Goal: Transaction & Acquisition: Purchase product/service

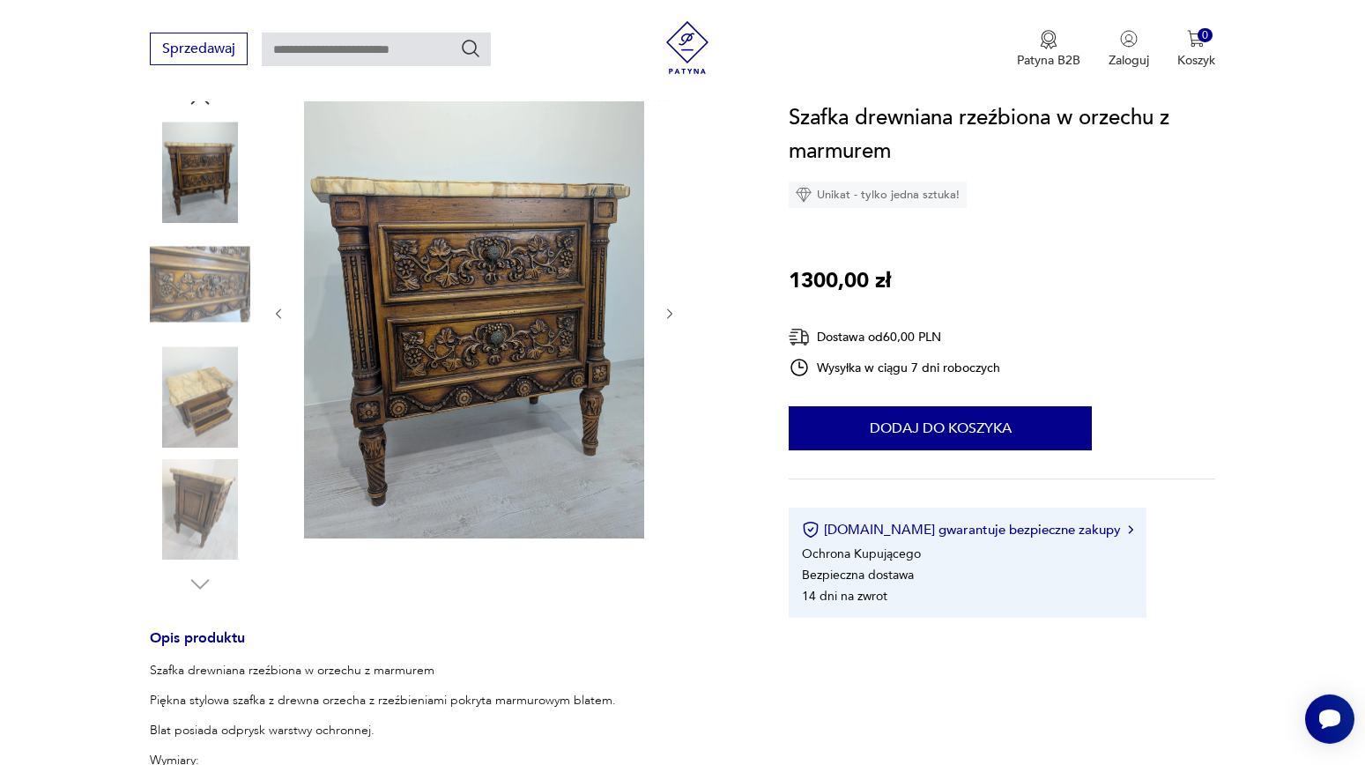
scroll to position [95, 0]
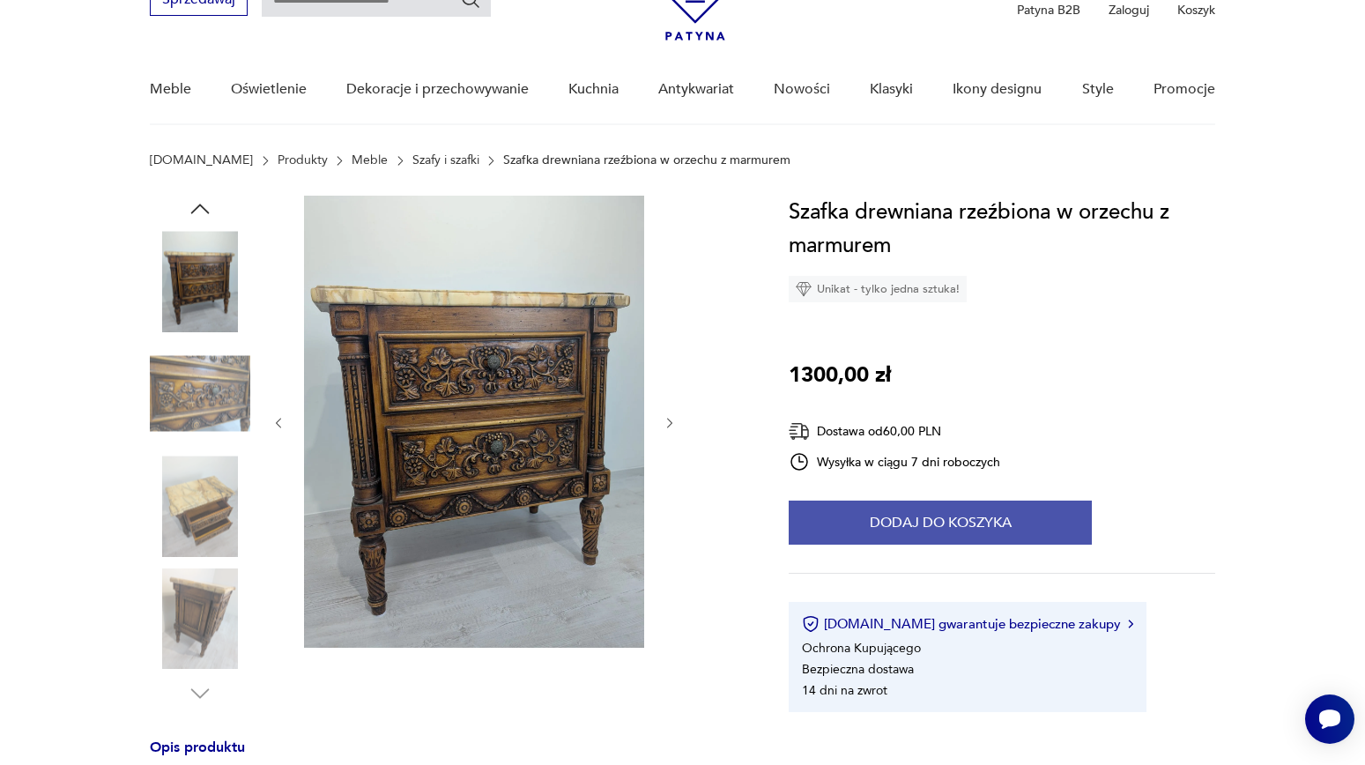
click at [836, 530] on button "Dodaj do koszyka" at bounding box center [940, 523] width 303 height 44
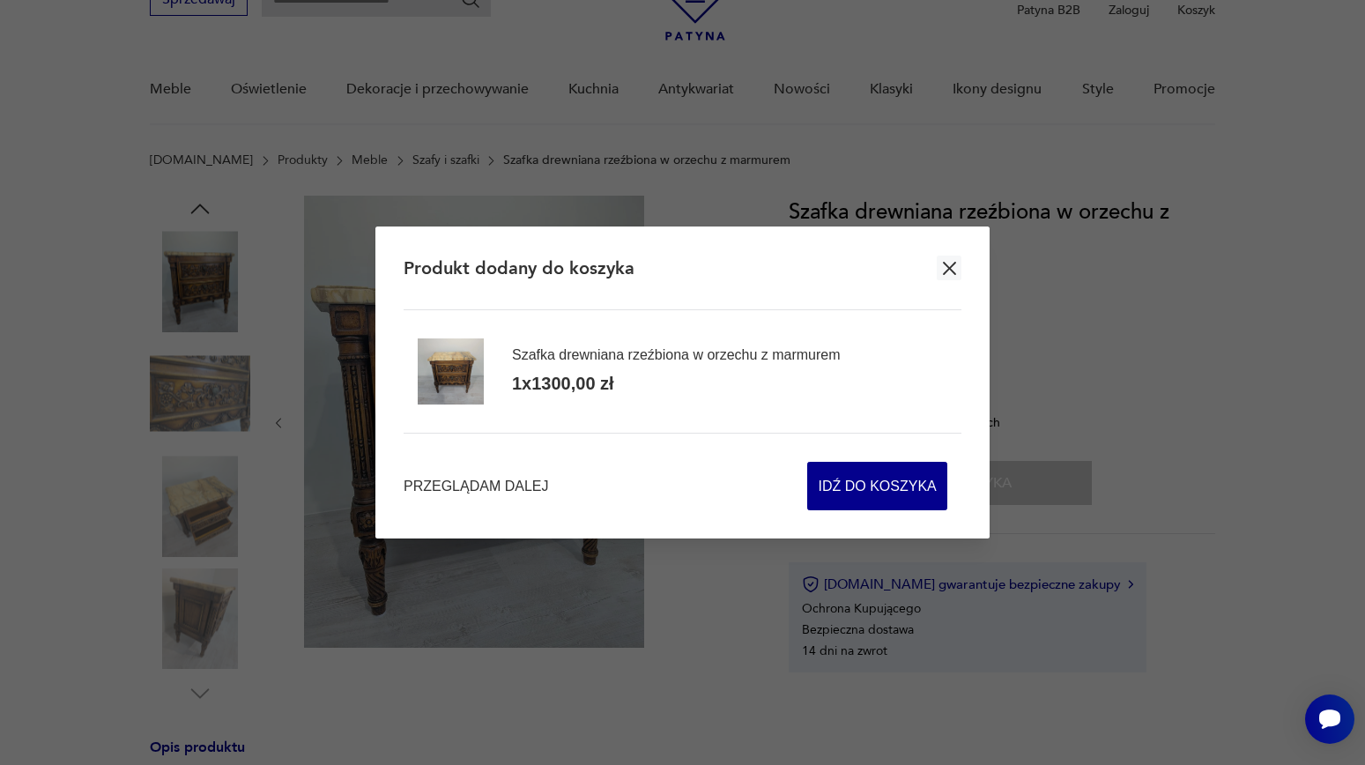
click at [951, 262] on icon "button" at bounding box center [950, 268] width 22 height 22
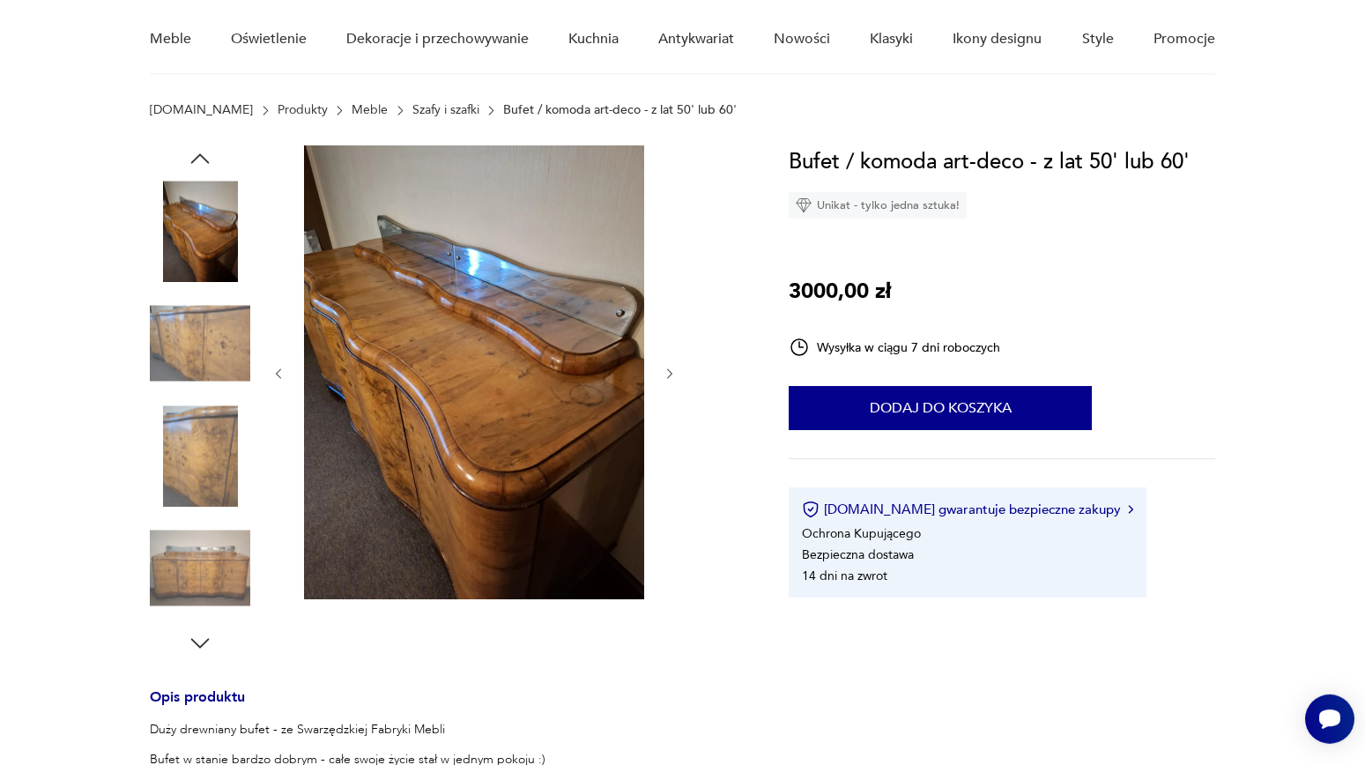
scroll to position [95, 0]
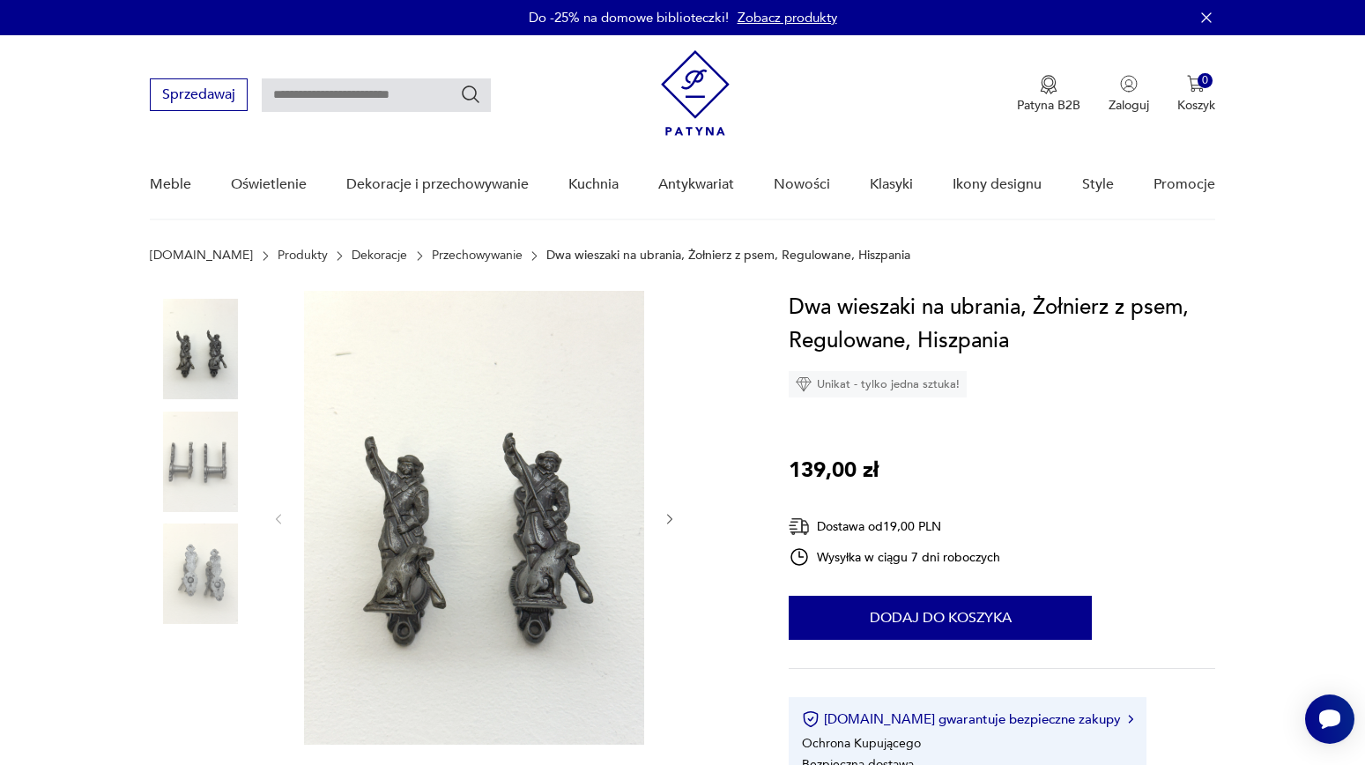
click at [430, 511] on img at bounding box center [474, 518] width 340 height 454
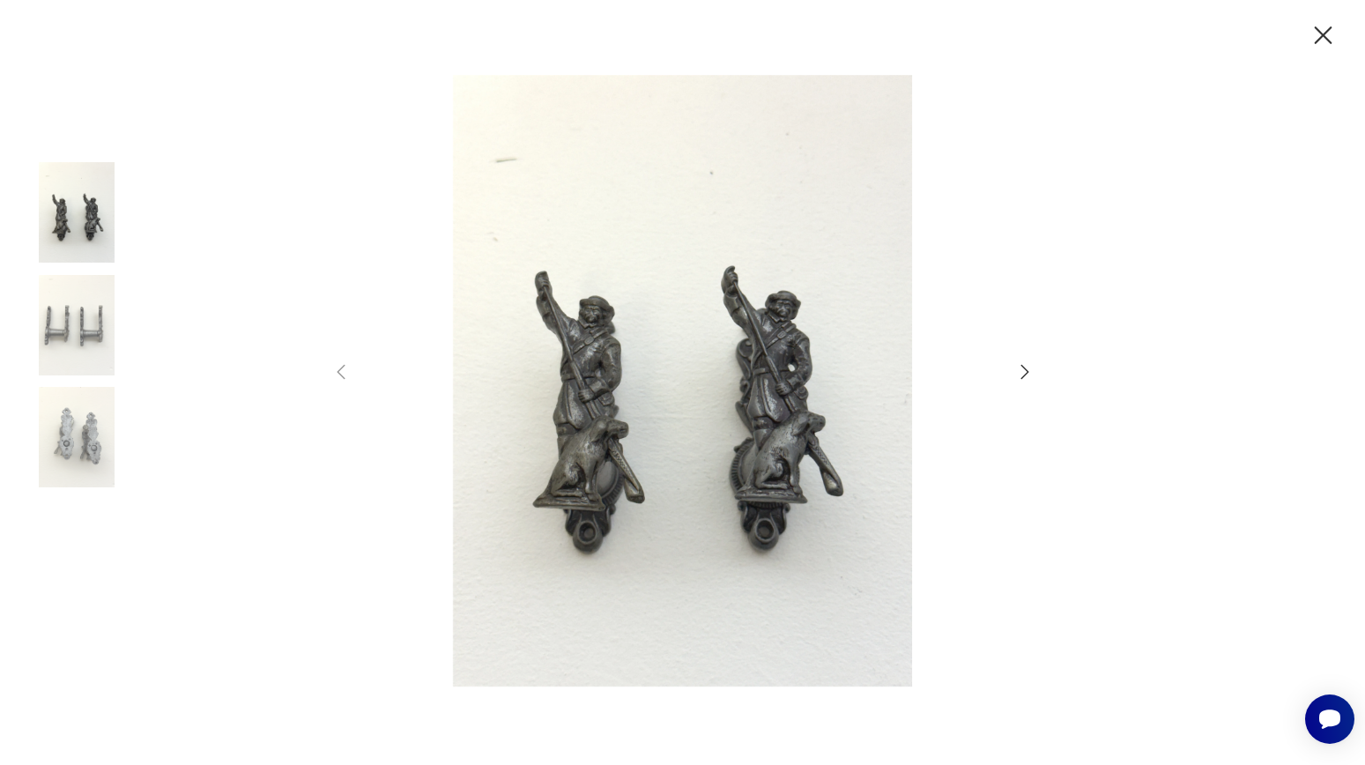
click at [1025, 369] on icon "button" at bounding box center [1025, 372] width 8 height 14
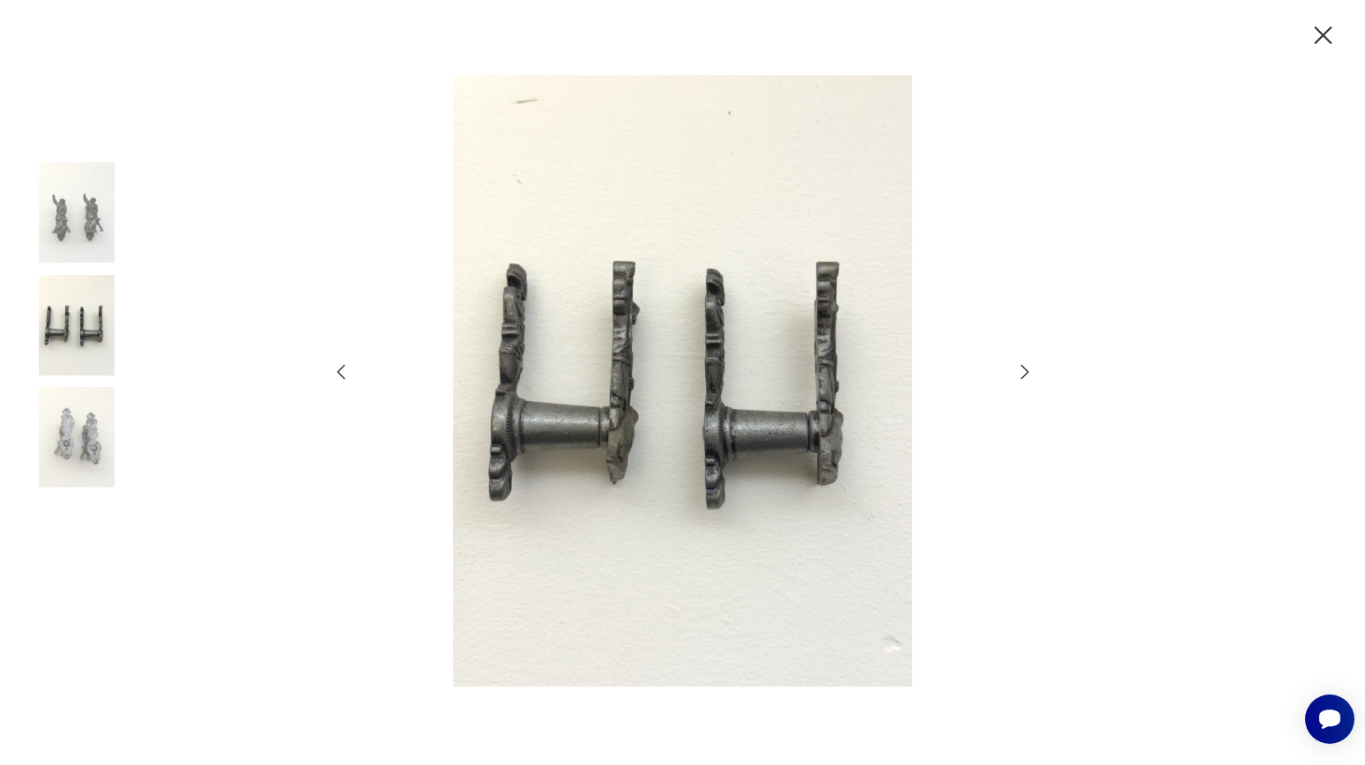
click at [1025, 369] on icon "button" at bounding box center [1025, 372] width 8 height 14
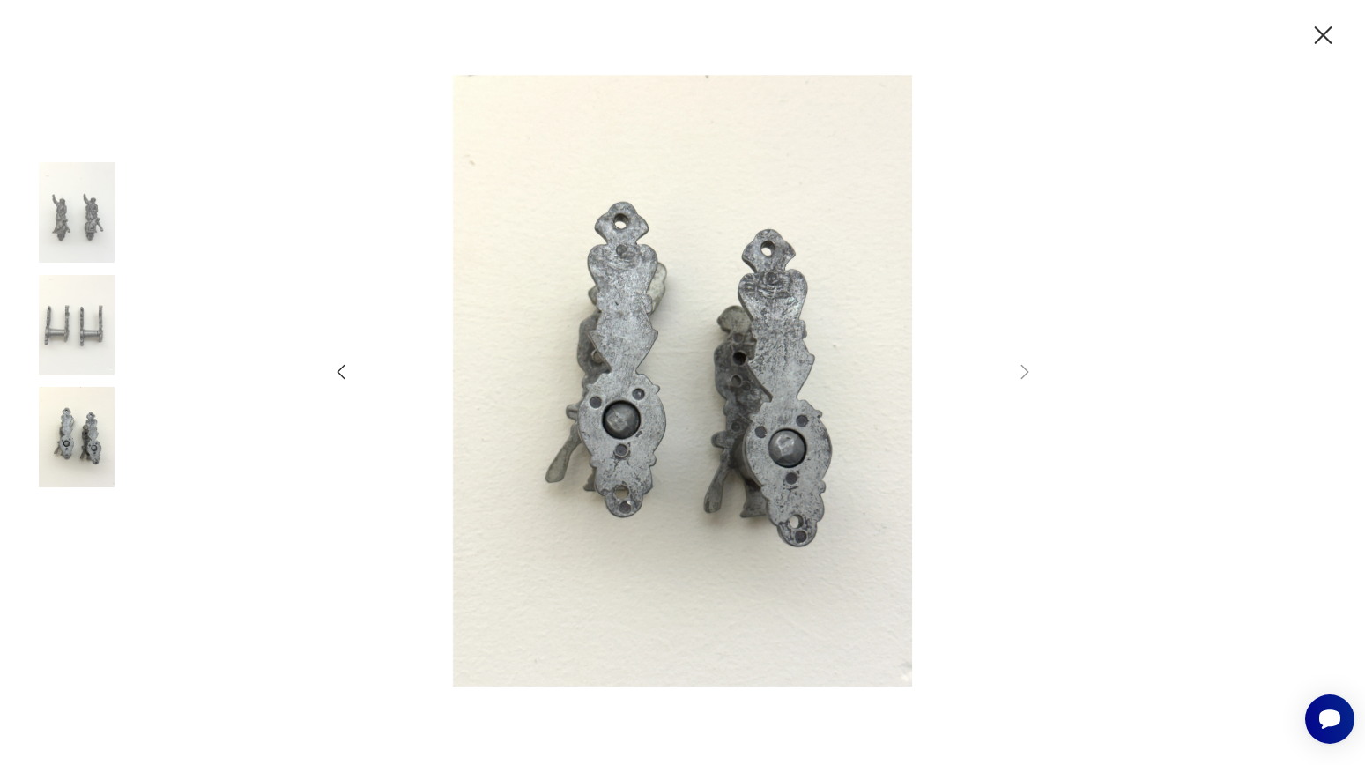
click at [1320, 33] on icon "button" at bounding box center [1324, 35] width 18 height 18
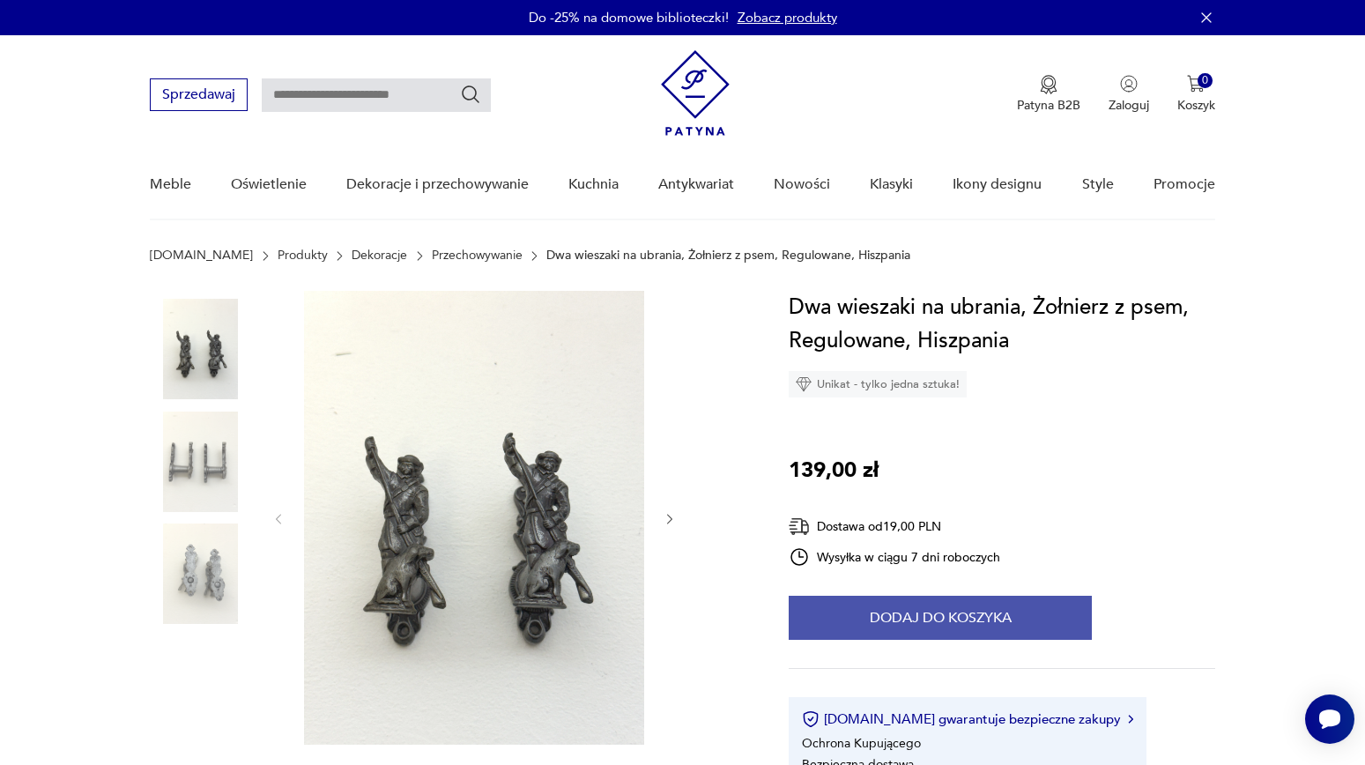
click at [911, 615] on button "Dodaj do koszyka" at bounding box center [940, 618] width 303 height 44
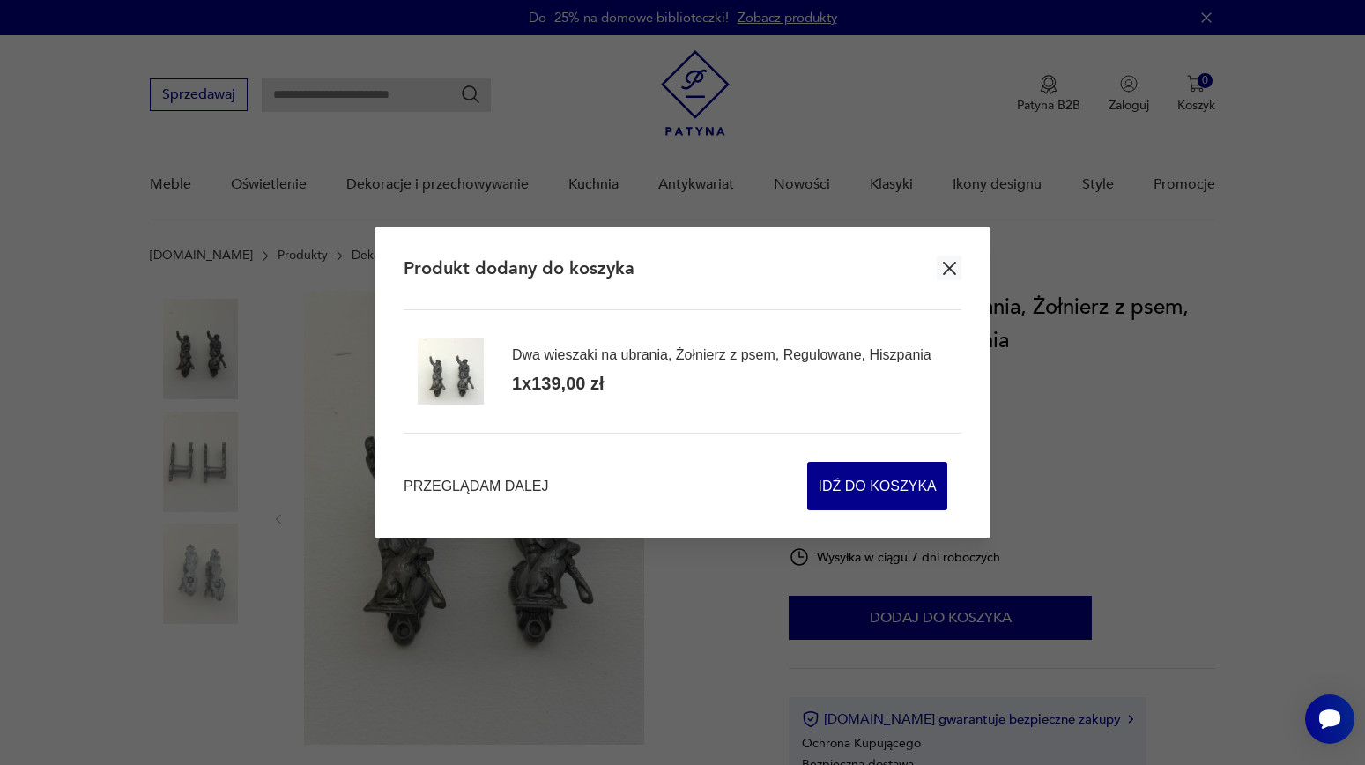
click at [950, 260] on icon "button" at bounding box center [950, 268] width 22 height 22
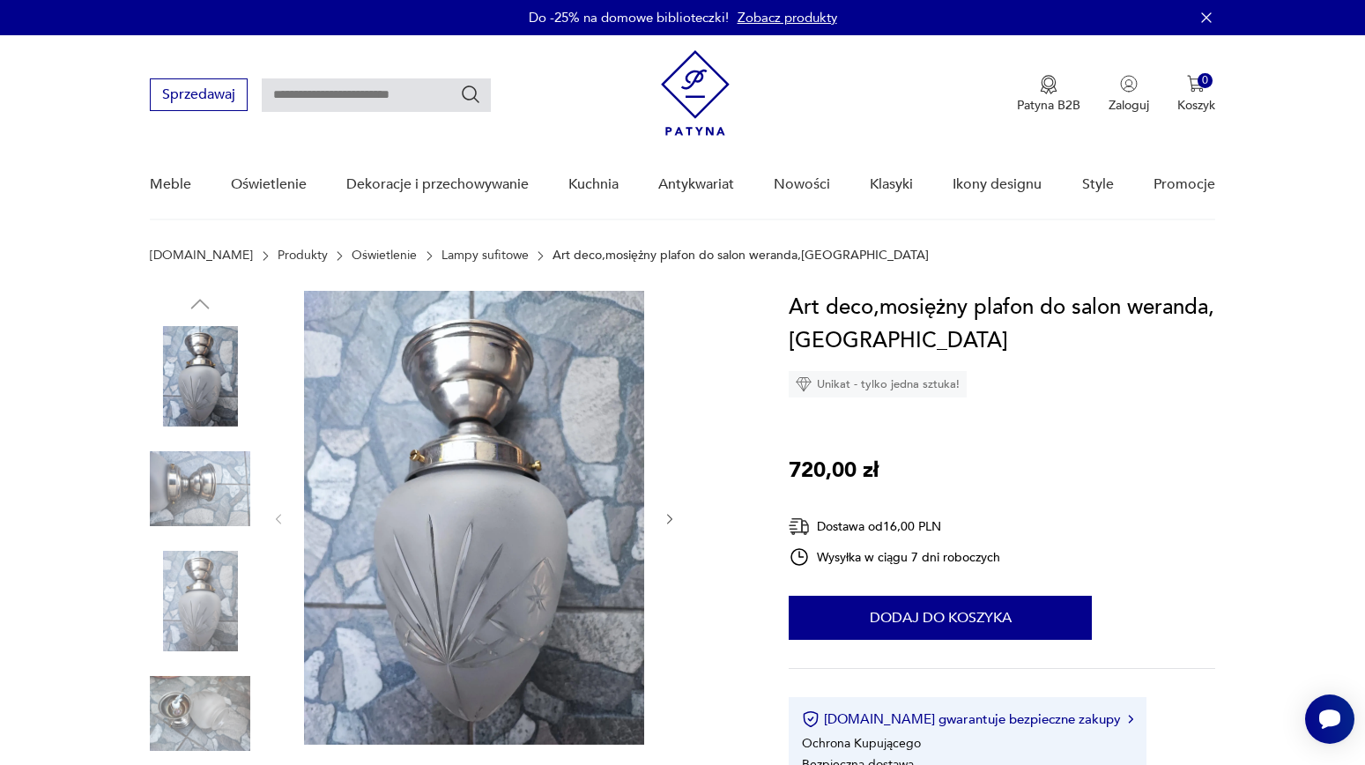
click at [673, 517] on icon "button" at bounding box center [670, 519] width 15 height 15
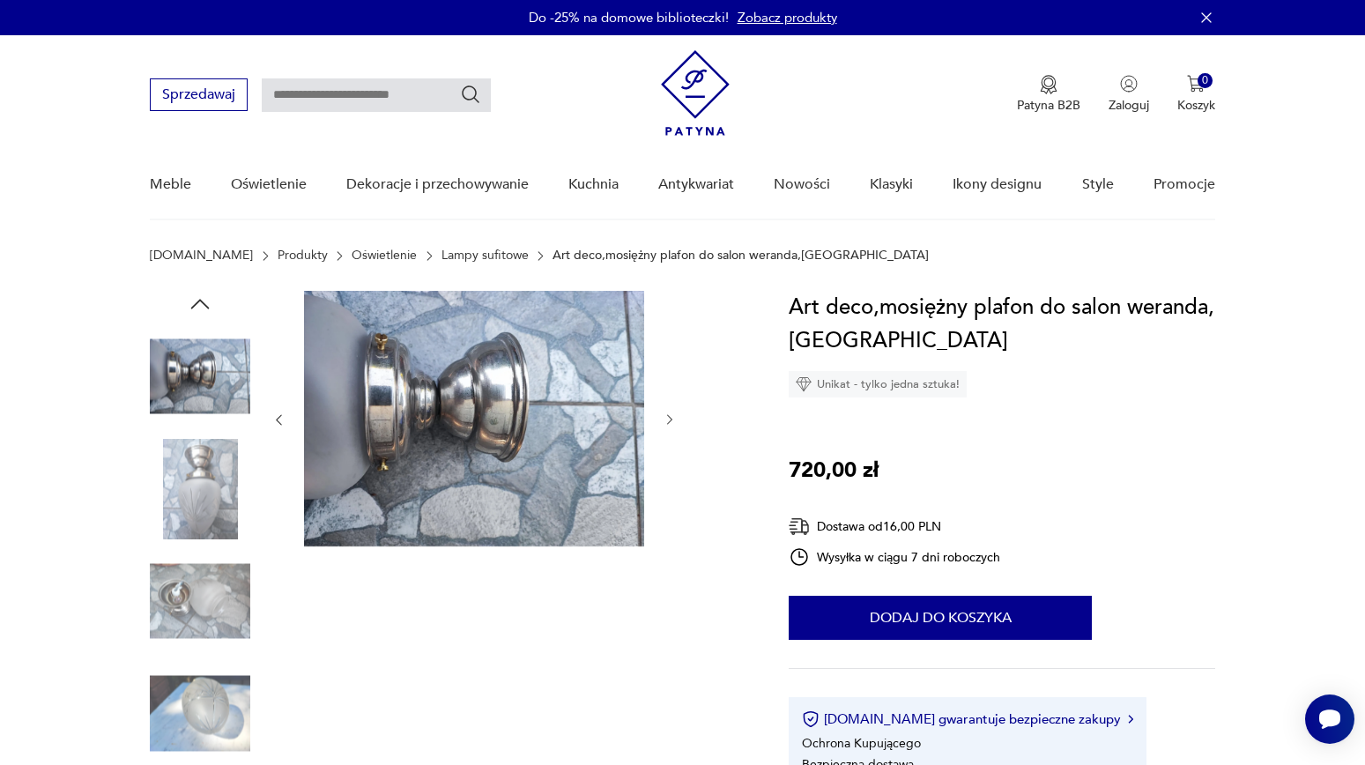
click at [672, 423] on icon "button" at bounding box center [670, 420] width 15 height 15
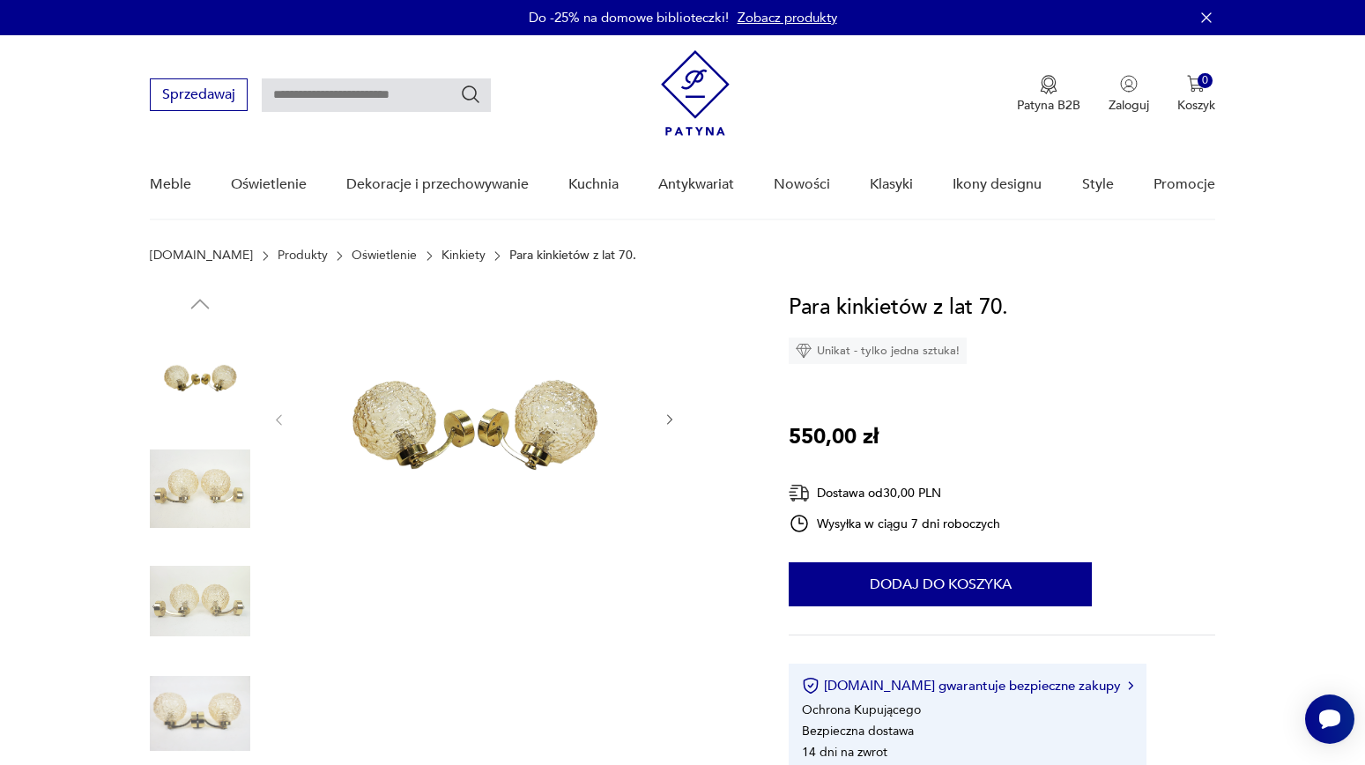
click at [684, 414] on div at bounding box center [448, 546] width 597 height 511
click at [669, 414] on icon "button" at bounding box center [670, 420] width 15 height 15
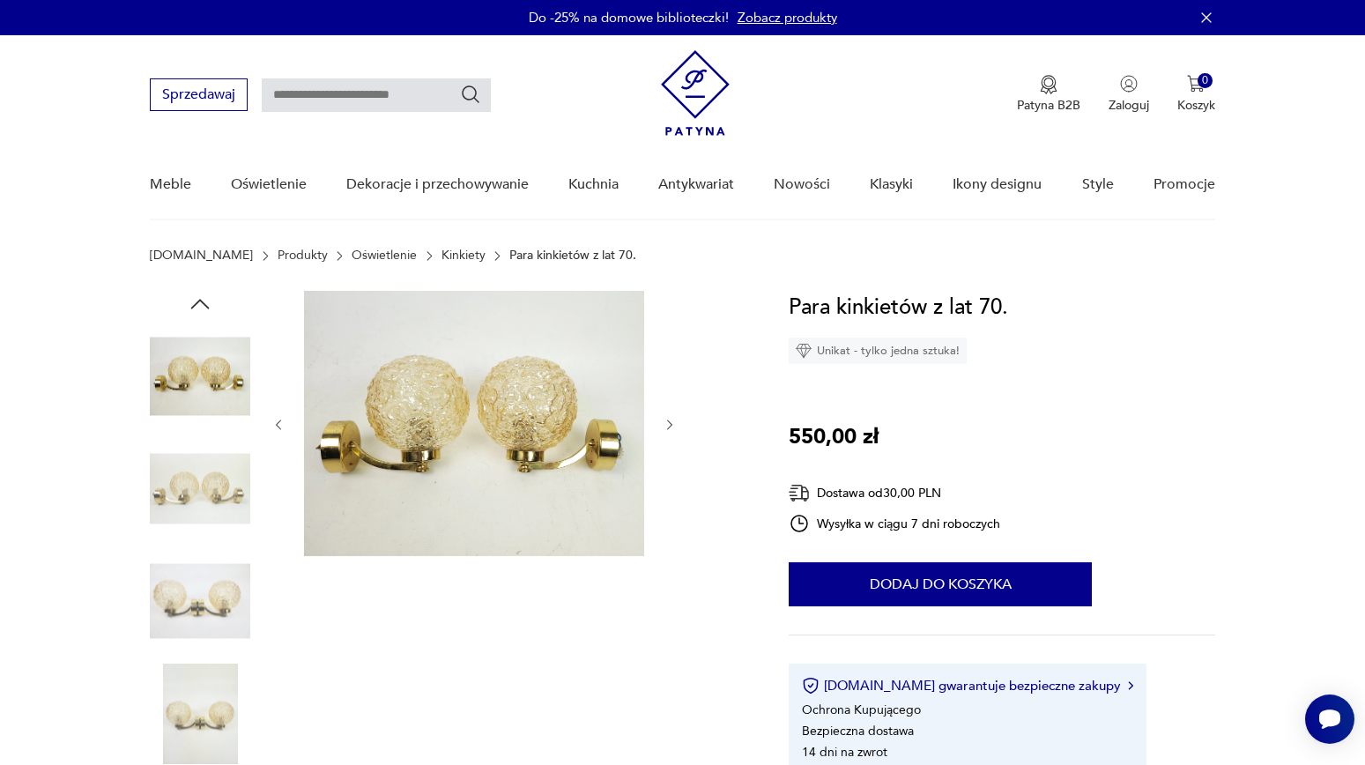
click at [668, 413] on div at bounding box center [473, 425] width 405 height 268
